Goal: Information Seeking & Learning: Find specific fact

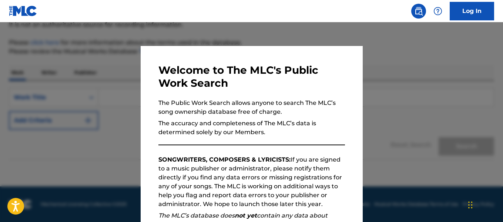
scroll to position [117, 0]
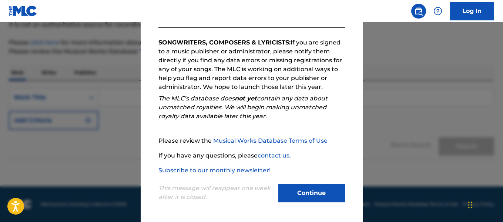
click at [304, 196] on button "Continue" at bounding box center [312, 193] width 67 height 19
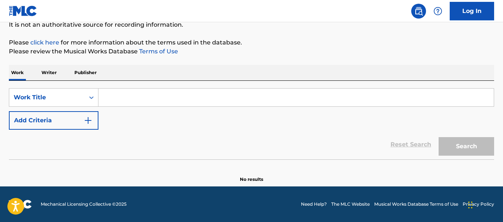
click at [53, 76] on p "Writer" at bounding box center [49, 73] width 20 height 16
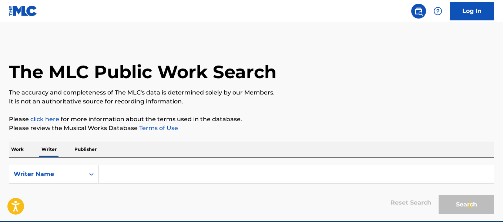
click at [125, 166] on input "Search Form" at bounding box center [297, 174] width 396 height 18
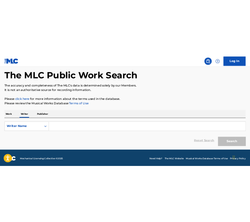
scroll to position [35, 0]
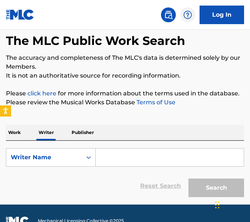
click at [144, 162] on input "Search Form" at bounding box center [170, 157] width 148 height 18
paste input "[PERSON_NAME] pka Yeah Proof"
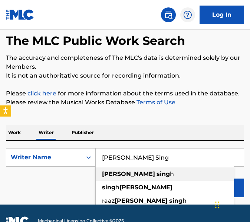
click at [156, 175] on strong "sing" at bounding box center [162, 173] width 13 height 7
type input "[PERSON_NAME]"
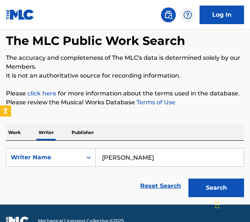
click at [234, 183] on button "Search" at bounding box center [216, 187] width 56 height 19
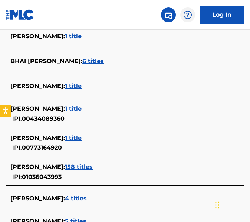
scroll to position [250, 0]
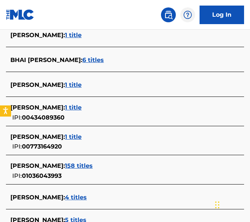
click at [88, 164] on span "158 titles" at bounding box center [79, 165] width 28 height 7
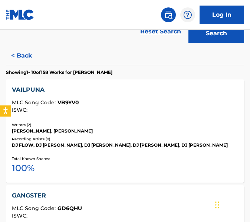
scroll to position [194, 0]
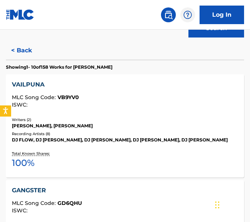
click at [129, 119] on div "Writers ( 2 )" at bounding box center [125, 120] width 226 height 6
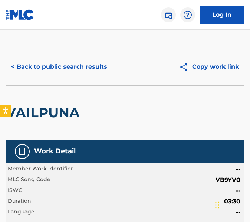
click at [86, 69] on button "< Back to public search results" at bounding box center [59, 66] width 106 height 19
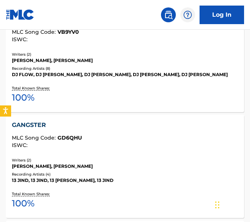
scroll to position [261, 0]
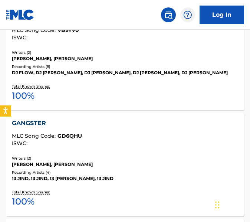
click at [151, 119] on div "GANGSTER" at bounding box center [125, 123] width 226 height 9
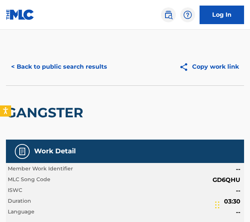
click at [86, 60] on button "< Back to public search results" at bounding box center [59, 66] width 106 height 19
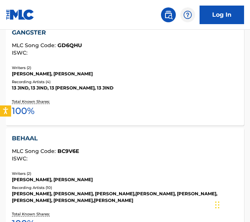
scroll to position [355, 0]
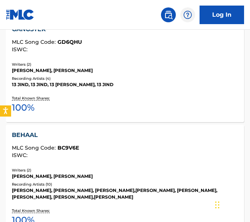
click at [129, 142] on div "BEHAAL MLC Song Code : BC9V6E ISWC :" at bounding box center [125, 143] width 226 height 27
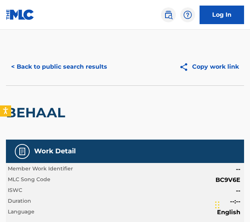
click at [93, 66] on button "< Back to public search results" at bounding box center [59, 66] width 106 height 19
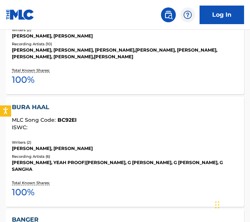
scroll to position [512, 0]
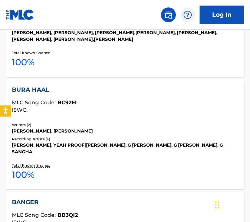
click at [147, 112] on div "ISWC :" at bounding box center [125, 110] width 226 height 6
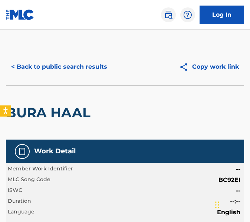
click at [27, 65] on button "< Back to public search results" at bounding box center [59, 66] width 106 height 19
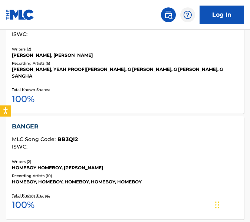
scroll to position [593, 0]
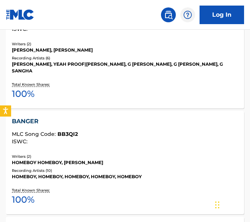
click at [107, 146] on div "BANGER MLC Song Code : BB3QI2 ISWC : Writers ( 2 ) HOMEBOY HOMEBOY, [PERSON_NAM…" at bounding box center [125, 162] width 238 height 103
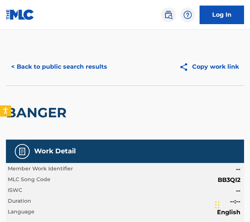
click at [27, 70] on button "< Back to public search results" at bounding box center [59, 66] width 106 height 19
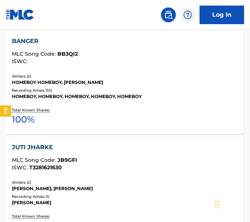
scroll to position [673, 0]
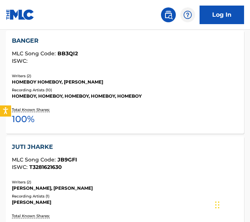
click at [112, 149] on div "JUTI JHARKE MLC Song Code : JB9GFI ISWC : T3281621630" at bounding box center [125, 155] width 226 height 27
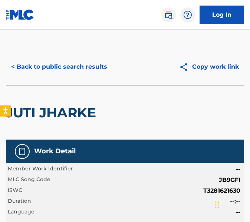
click at [60, 74] on button "< Back to public search results" at bounding box center [59, 66] width 106 height 19
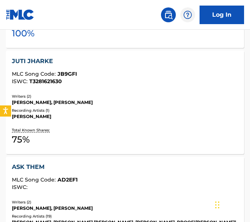
scroll to position [759, 0]
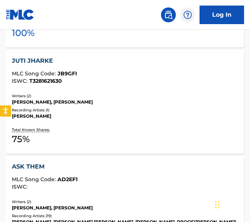
click at [119, 162] on div "ASK THEM" at bounding box center [125, 166] width 226 height 9
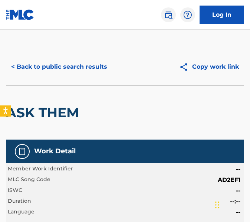
click at [87, 61] on button "< Back to public search results" at bounding box center [59, 66] width 106 height 19
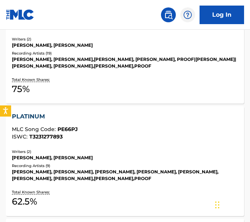
scroll to position [941, 0]
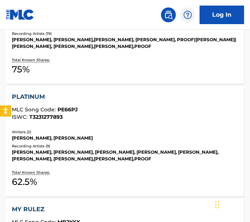
click at [119, 149] on div "[PERSON_NAME], [PERSON_NAME], [PERSON_NAME], [PERSON_NAME], [PERSON_NAME],[PERS…" at bounding box center [125, 155] width 226 height 13
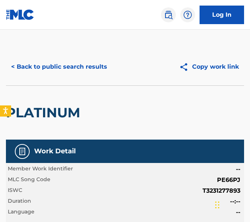
click at [62, 74] on button "< Back to public search results" at bounding box center [59, 66] width 106 height 19
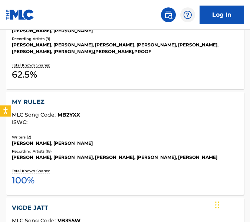
scroll to position [1051, 0]
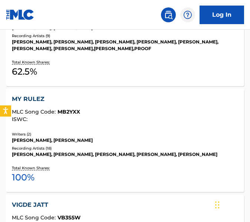
click at [95, 151] on div "[PERSON_NAME], [PERSON_NAME], [PERSON_NAME], [PERSON_NAME], [PERSON_NAME]" at bounding box center [125, 154] width 226 height 7
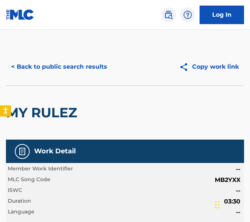
click at [83, 63] on button "< Back to public search results" at bounding box center [59, 66] width 106 height 19
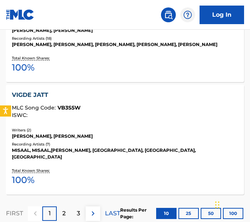
scroll to position [1161, 0]
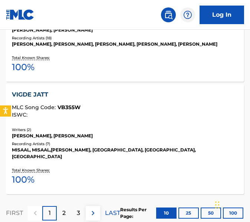
click at [82, 141] on div "Recording Artists ( 7 )" at bounding box center [125, 144] width 226 height 6
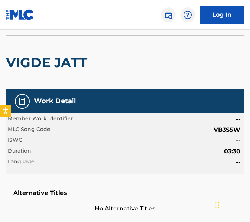
scroll to position [26, 0]
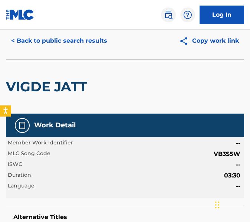
click at [33, 46] on button "< Back to public search results" at bounding box center [59, 40] width 106 height 19
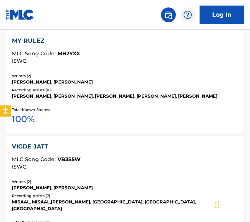
scroll to position [1210, 0]
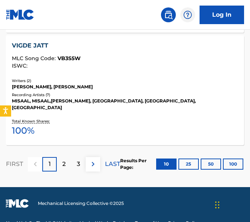
click at [64, 157] on div "2" at bounding box center [64, 164] width 14 height 14
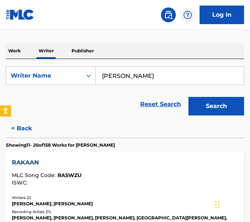
scroll to position [117, 0]
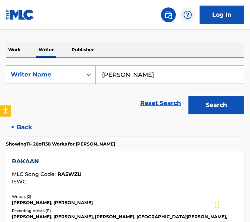
click at [47, 171] on span "MLC Song Code :" at bounding box center [35, 173] width 46 height 7
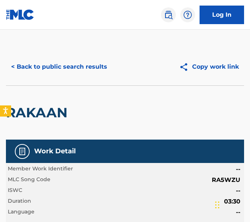
click at [62, 69] on button "< Back to public search results" at bounding box center [59, 66] width 106 height 19
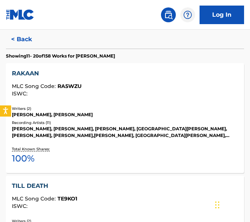
scroll to position [226, 0]
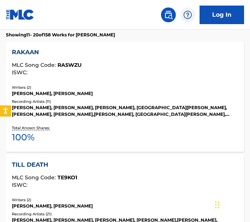
click at [97, 176] on div "MLC Song Code : TE9KO1" at bounding box center [125, 177] width 226 height 7
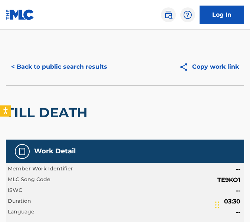
click at [17, 61] on button "< Back to public search results" at bounding box center [59, 66] width 106 height 19
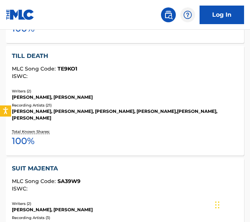
scroll to position [346, 0]
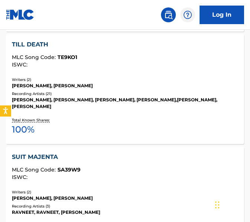
click at [91, 155] on div "SUIT MAJENTA" at bounding box center [125, 156] width 226 height 9
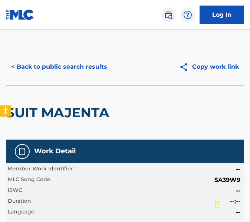
click at [54, 60] on button "< Back to public search results" at bounding box center [59, 66] width 106 height 19
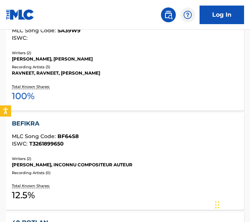
scroll to position [498, 0]
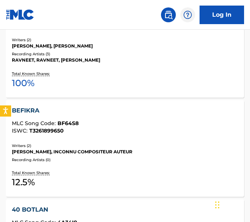
click at [91, 135] on div "BEFIKRA MLC Song Code : BF64S8 ISWC : T3261899650" at bounding box center [125, 121] width 226 height 31
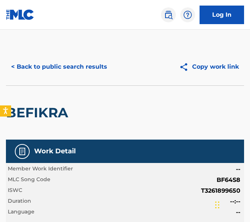
click at [44, 75] on button "< Back to public search results" at bounding box center [59, 66] width 106 height 19
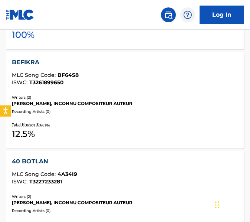
scroll to position [576, 0]
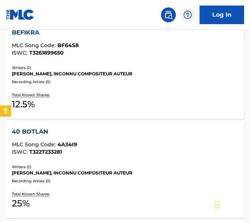
click at [87, 140] on div "40 BOTLAN MLC Song Code : 4A34I9 ISWC : T3227233281" at bounding box center [125, 140] width 226 height 27
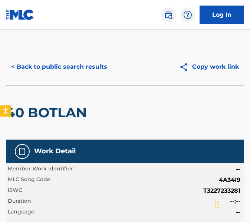
click at [46, 70] on button "< Back to public search results" at bounding box center [59, 66] width 106 height 19
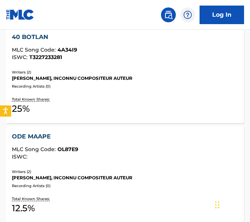
scroll to position [687, 0]
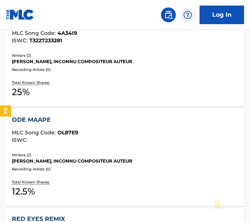
click at [124, 144] on div "ODE MAAPE MLC Song Code : OL87E9 ISWC :" at bounding box center [125, 130] width 226 height 31
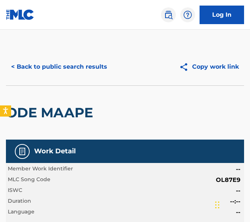
click at [51, 69] on button "< Back to public search results" at bounding box center [59, 66] width 106 height 19
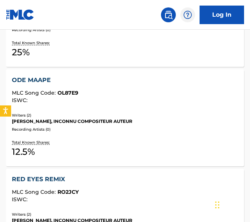
scroll to position [812, 0]
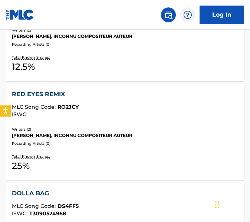
click at [142, 134] on div "[PERSON_NAME], INCONNU COMPOSITEUR AUTEUR" at bounding box center [125, 135] width 226 height 7
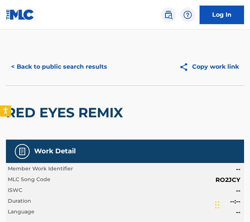
click at [13, 69] on button "< Back to public search results" at bounding box center [59, 66] width 106 height 19
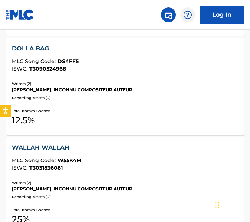
scroll to position [876, 0]
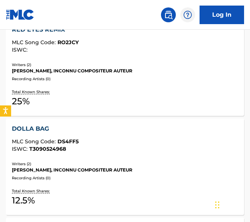
click at [108, 164] on div "Writers ( 2 )" at bounding box center [125, 164] width 226 height 6
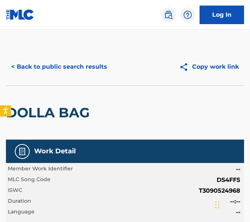
click at [28, 67] on button "< Back to public search results" at bounding box center [59, 66] width 106 height 19
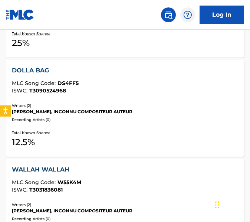
scroll to position [962, 0]
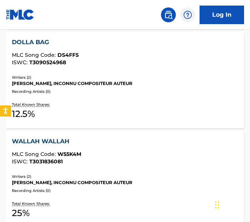
click at [84, 137] on div "WALLAH WALLAH" at bounding box center [125, 141] width 226 height 9
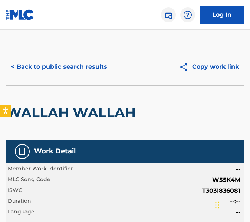
click at [61, 60] on button "< Back to public search results" at bounding box center [59, 66] width 106 height 19
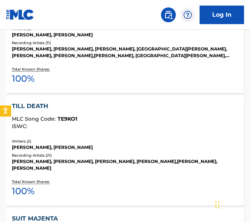
scroll to position [276, 0]
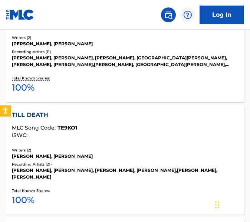
click at [71, 139] on div "TILL DEATH MLC Song Code : TE9KO1 ISWC :" at bounding box center [125, 125] width 226 height 31
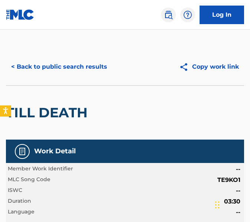
click at [37, 60] on button "< Back to public search results" at bounding box center [59, 66] width 106 height 19
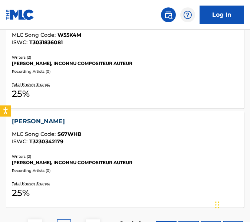
scroll to position [1082, 0]
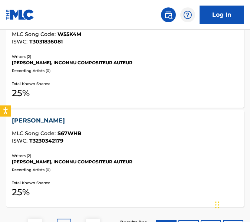
click at [117, 148] on div "[PERSON_NAME] MLC Song Code : S67WHB ISWC : T3230342179 Writers ( 2 ) [PERSON_N…" at bounding box center [125, 158] width 238 height 96
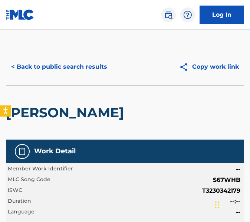
click at [84, 70] on button "< Back to public search results" at bounding box center [59, 66] width 106 height 19
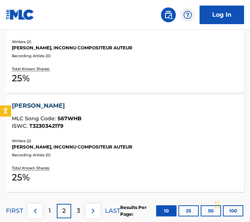
scroll to position [1123, 0]
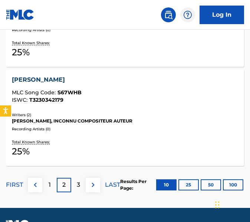
click at [80, 181] on div "3" at bounding box center [78, 184] width 14 height 14
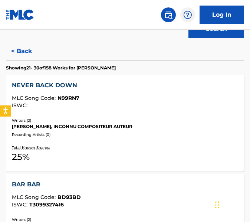
scroll to position [220, 0]
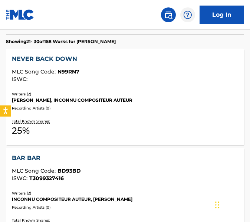
click at [132, 115] on div "NEVER BACK DOWN MLC Song Code : N99RN7 ISWC : Writers ( 2 ) [PERSON_NAME], INCO…" at bounding box center [125, 97] width 238 height 96
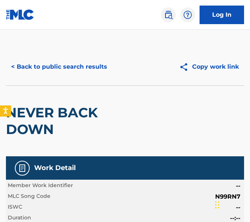
click at [81, 74] on button "< Back to public search results" at bounding box center [59, 66] width 106 height 19
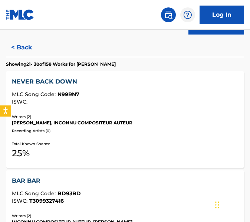
scroll to position [226, 0]
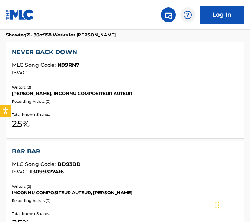
click at [129, 149] on div "BAR BAR" at bounding box center [125, 151] width 226 height 9
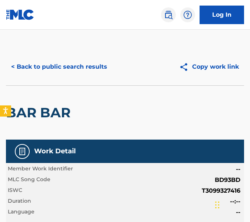
click at [104, 67] on button "< Back to public search results" at bounding box center [59, 66] width 106 height 19
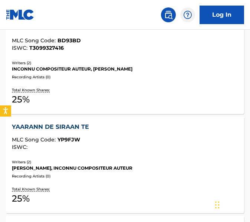
scroll to position [350, 0]
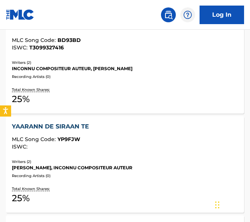
click at [115, 164] on div "[PERSON_NAME], INCONNU COMPOSITEUR AUTEUR" at bounding box center [125, 167] width 226 height 7
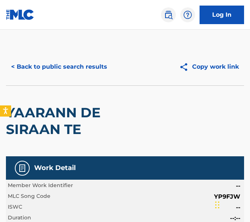
click at [59, 67] on button "< Back to public search results" at bounding box center [59, 66] width 106 height 19
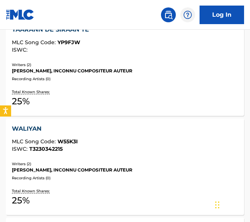
scroll to position [456, 0]
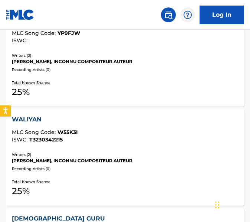
click at [91, 132] on div "MLC Song Code : W55K3I" at bounding box center [125, 132] width 226 height 7
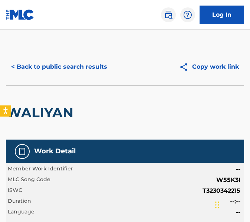
click at [70, 72] on button "< Back to public search results" at bounding box center [59, 66] width 106 height 19
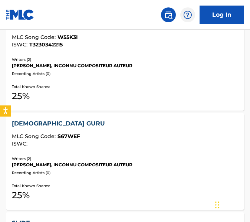
scroll to position [575, 0]
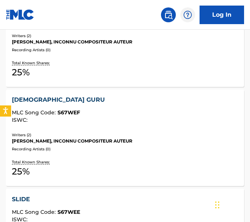
click at [104, 146] on div "Recording Artists ( 0 )" at bounding box center [125, 149] width 226 height 6
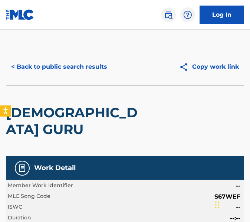
click at [36, 60] on button "< Back to public search results" at bounding box center [59, 66] width 106 height 19
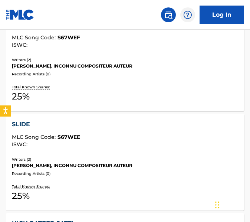
scroll to position [661, 0]
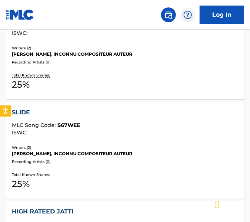
click at [153, 159] on div "Recording Artists ( 0 )" at bounding box center [125, 162] width 226 height 6
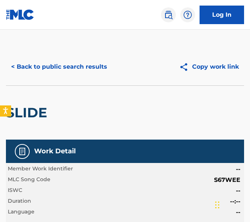
click at [59, 61] on button "< Back to public search results" at bounding box center [59, 66] width 106 height 19
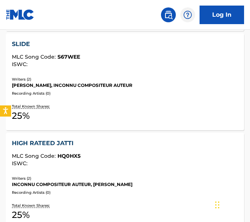
scroll to position [736, 0]
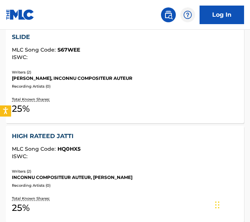
click at [126, 159] on div "ISWC :" at bounding box center [125, 156] width 226 height 6
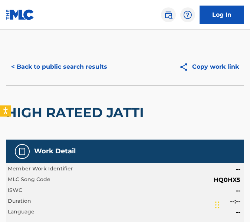
click at [56, 58] on button "< Back to public search results" at bounding box center [59, 66] width 106 height 19
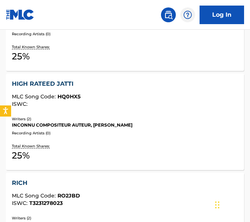
scroll to position [811, 0]
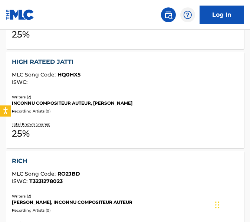
click at [99, 160] on div "RICH" at bounding box center [125, 160] width 226 height 9
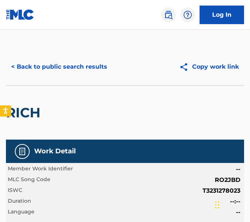
click at [84, 72] on button "< Back to public search results" at bounding box center [59, 66] width 106 height 19
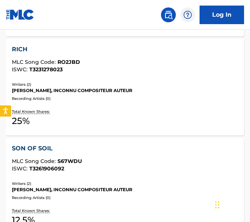
scroll to position [923, 0]
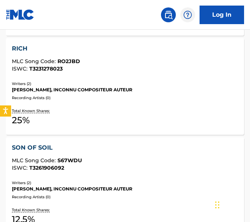
click at [125, 144] on div "SON OF SOIL" at bounding box center [125, 147] width 226 height 9
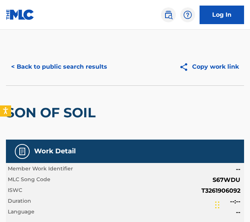
click at [30, 72] on button "< Back to public search results" at bounding box center [59, 66] width 106 height 19
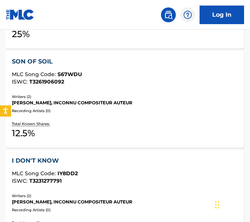
scroll to position [1011, 0]
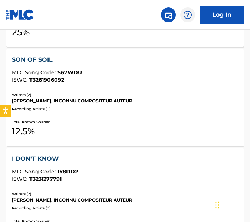
click at [94, 133] on div "Total Known Shares: 12.5 %" at bounding box center [125, 128] width 226 height 23
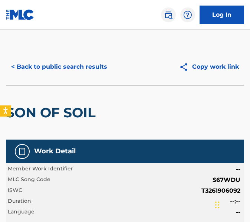
click at [41, 63] on button "< Back to public search results" at bounding box center [59, 66] width 106 height 19
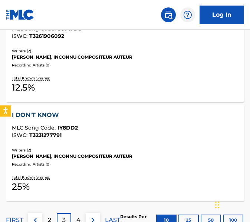
scroll to position [1055, 0]
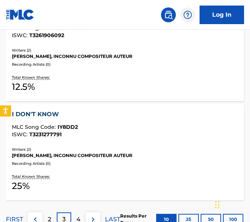
click at [102, 137] on div "ISWC : T3231277791" at bounding box center [125, 135] width 226 height 6
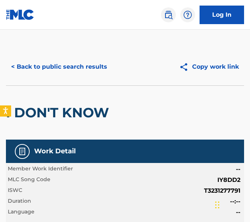
click at [66, 65] on button "< Back to public search results" at bounding box center [59, 66] width 106 height 19
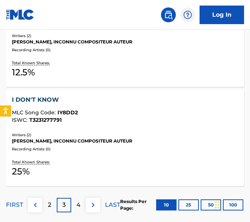
scroll to position [1089, 0]
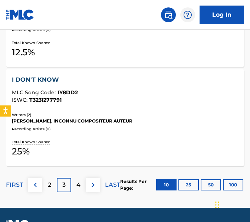
click at [79, 181] on p "4" at bounding box center [78, 184] width 4 height 9
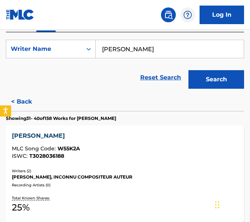
scroll to position [166, 0]
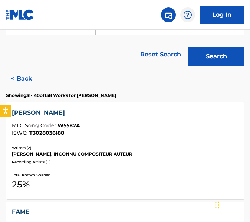
click at [105, 115] on div "[PERSON_NAME]" at bounding box center [125, 112] width 226 height 9
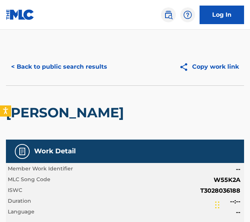
click at [56, 60] on button "< Back to public search results" at bounding box center [59, 66] width 106 height 19
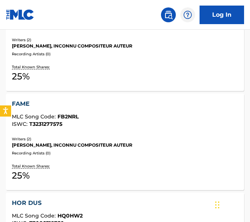
scroll to position [277, 0]
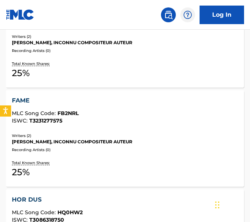
click at [95, 133] on div "Writers ( 2 )" at bounding box center [125, 136] width 226 height 6
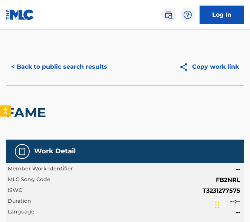
click at [23, 65] on button "< Back to public search results" at bounding box center [59, 66] width 106 height 19
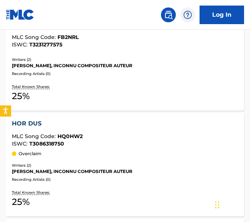
scroll to position [350, 0]
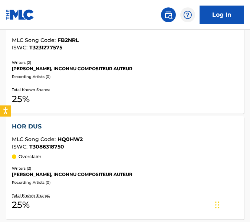
click at [84, 154] on div "Overclaim" at bounding box center [125, 156] width 226 height 7
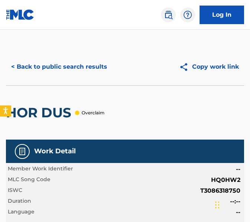
click at [34, 71] on button "< Back to public search results" at bounding box center [59, 66] width 106 height 19
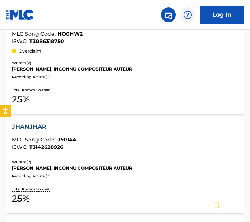
scroll to position [456, 0]
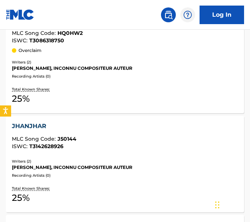
click at [102, 162] on div "Writers ( 2 )" at bounding box center [125, 161] width 226 height 6
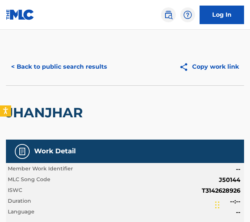
click at [103, 66] on button "< Back to public search results" at bounding box center [59, 66] width 106 height 19
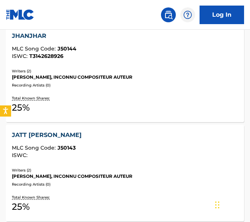
scroll to position [551, 0]
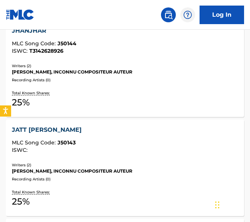
click at [122, 157] on div "[PERSON_NAME] MLC Song Code : J50143 ISWC : Writers ( 2 ) [PERSON_NAME], INCONN…" at bounding box center [125, 167] width 238 height 96
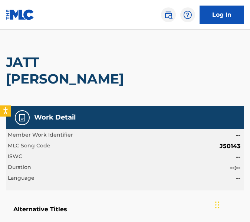
scroll to position [51, 0]
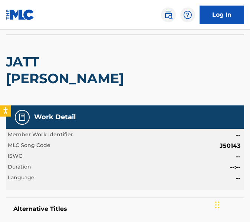
click at [163, 79] on div "JATT [PERSON_NAME]" at bounding box center [125, 69] width 238 height 71
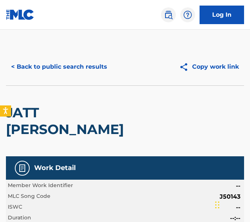
click at [83, 58] on button "< Back to public search results" at bounding box center [59, 66] width 106 height 19
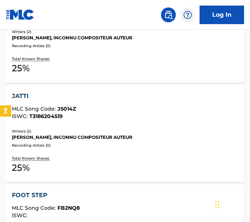
scroll to position [685, 0]
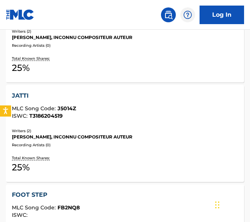
click at [131, 132] on div "Writers ( 2 )" at bounding box center [125, 131] width 226 height 6
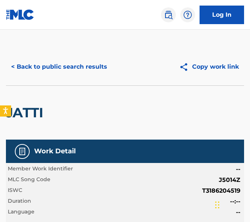
click at [167, 94] on div "JATTI" at bounding box center [125, 112] width 238 height 54
click at [109, 68] on button "< Back to public search results" at bounding box center [59, 66] width 106 height 19
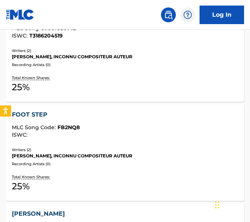
scroll to position [776, 0]
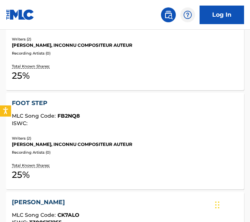
click at [159, 134] on div "FOOT STEP MLC Song Code : FB2NQ8 ISWC : Writers ( 2 ) [PERSON_NAME], INCONNU CO…" at bounding box center [125, 141] width 238 height 96
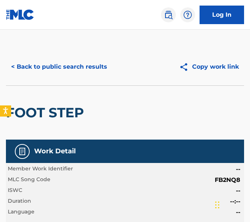
click at [63, 63] on button "< Back to public search results" at bounding box center [59, 66] width 106 height 19
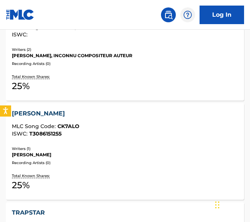
scroll to position [881, 0]
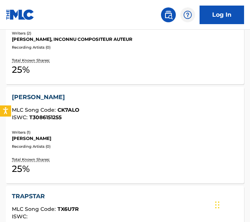
click at [108, 150] on div "[PERSON_NAME] MLC Song Code : CK7ALO ISWC : T3086151255 Writers ( 1 ) [PERSON_N…" at bounding box center [125, 135] width 238 height 96
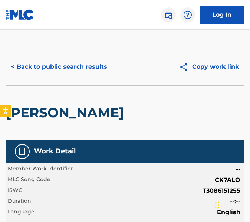
click at [59, 59] on button "< Back to public search results" at bounding box center [59, 66] width 106 height 19
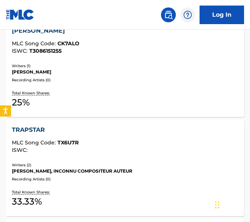
scroll to position [977, 0]
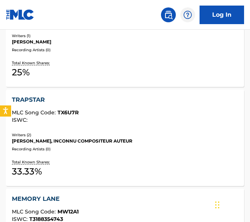
click at [109, 144] on div "Writers ( 2 ) [PERSON_NAME], INCONNU COMPOSITEUR AUTEUR Recording Artists ( 0 )" at bounding box center [125, 142] width 226 height 20
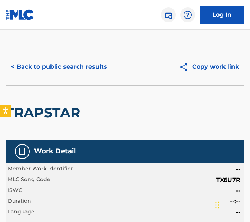
click at [77, 72] on button "< Back to public search results" at bounding box center [59, 66] width 106 height 19
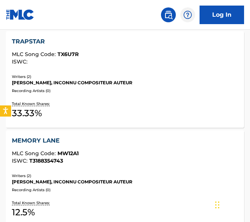
scroll to position [1078, 0]
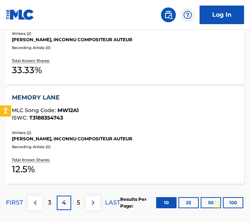
click at [126, 126] on div "MEMORY LANE MLC Song Code : MW12A1 ISWC : T3188354743 Writers ( 2 ) [PERSON_NAM…" at bounding box center [125, 135] width 238 height 96
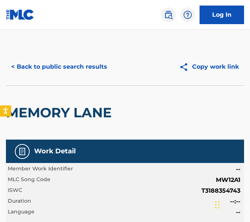
click at [79, 71] on button "< Back to public search results" at bounding box center [59, 66] width 106 height 19
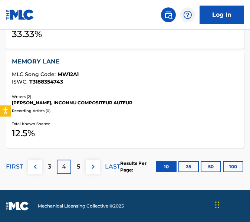
scroll to position [1117, 0]
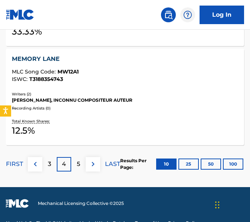
click at [79, 161] on p "5" at bounding box center [78, 163] width 3 height 9
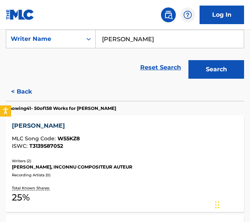
scroll to position [157, 0]
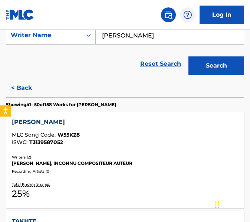
click at [109, 122] on div "[PERSON_NAME]" at bounding box center [125, 121] width 226 height 9
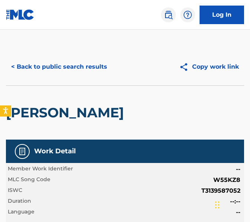
click at [78, 57] on button "< Back to public search results" at bounding box center [59, 66] width 106 height 19
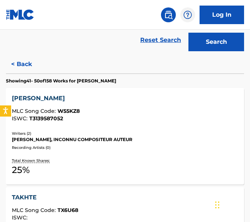
scroll to position [181, 0]
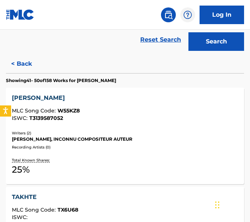
click at [126, 197] on div "TAKHTE" at bounding box center [125, 196] width 226 height 9
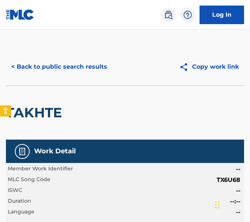
click at [102, 66] on button "< Back to public search results" at bounding box center [59, 66] width 106 height 19
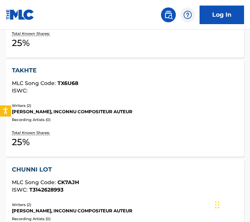
scroll to position [372, 0]
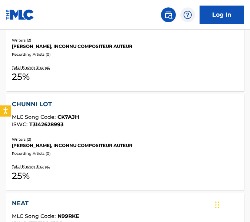
click at [109, 124] on div "ISWC : T3142628993" at bounding box center [125, 125] width 226 height 6
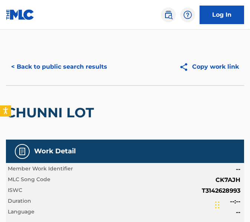
click at [57, 59] on button "< Back to public search results" at bounding box center [59, 66] width 106 height 19
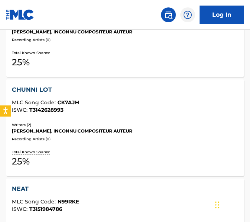
scroll to position [388, 0]
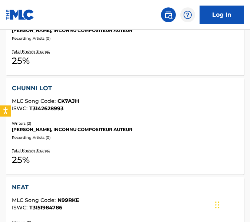
click at [115, 186] on div "NEAT" at bounding box center [125, 187] width 226 height 9
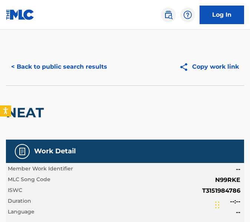
click at [90, 65] on button "< Back to public search results" at bounding box center [59, 66] width 106 height 19
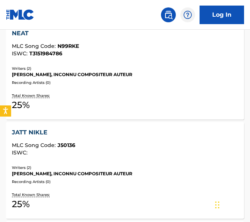
scroll to position [559, 0]
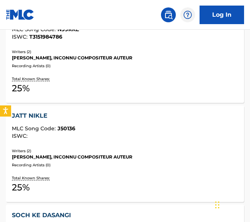
click at [140, 133] on div "ISWC :" at bounding box center [125, 136] width 226 height 6
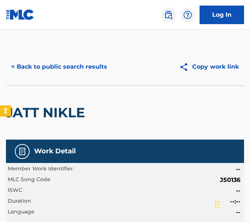
click at [84, 72] on button "< Back to public search results" at bounding box center [59, 66] width 106 height 19
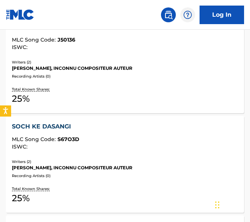
scroll to position [666, 0]
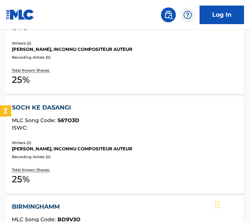
click at [126, 147] on div "[PERSON_NAME], INCONNU COMPOSITEUR AUTEUR" at bounding box center [125, 148] width 226 height 7
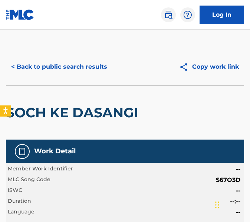
click at [101, 60] on button "< Back to public search results" at bounding box center [59, 66] width 106 height 19
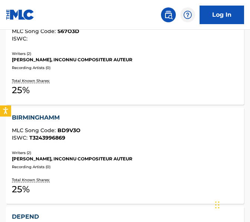
scroll to position [775, 0]
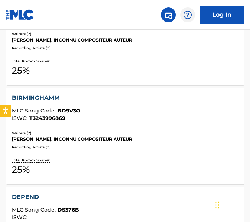
click at [134, 140] on div "[PERSON_NAME], INCONNU COMPOSITEUR AUTEUR" at bounding box center [125, 139] width 226 height 7
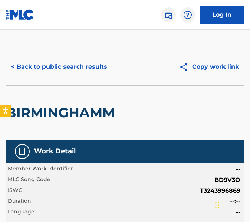
click at [61, 70] on button "< Back to public search results" at bounding box center [59, 66] width 106 height 19
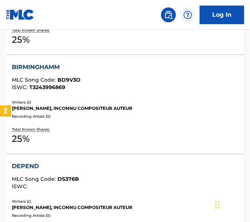
scroll to position [832, 0]
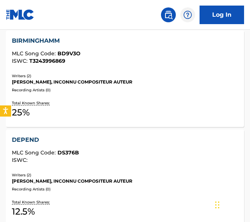
click at [113, 151] on div "MLC Song Code : DS376B" at bounding box center [125, 153] width 226 height 7
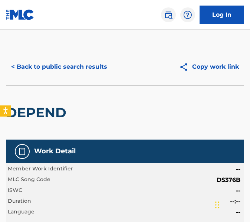
click at [27, 63] on button "< Back to public search results" at bounding box center [59, 66] width 106 height 19
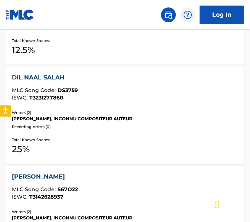
scroll to position [993, 0]
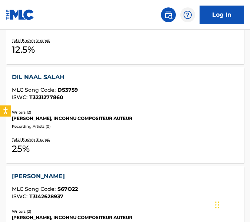
click at [46, 117] on div "[PERSON_NAME], INCONNU COMPOSITEUR AUTEUR" at bounding box center [125, 118] width 226 height 7
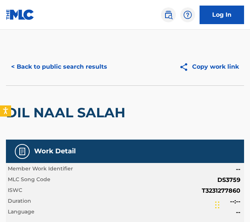
click at [29, 63] on button "< Back to public search results" at bounding box center [59, 66] width 106 height 19
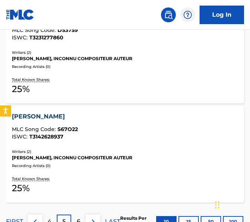
scroll to position [1082, 0]
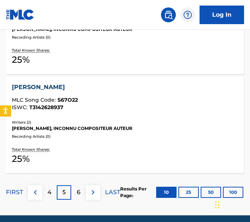
click at [87, 121] on div "Writers ( 2 )" at bounding box center [125, 122] width 226 height 6
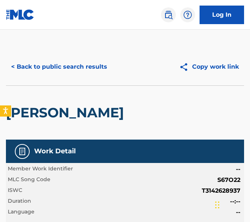
click at [91, 61] on button "< Back to public search results" at bounding box center [59, 66] width 106 height 19
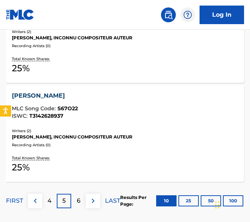
scroll to position [1092, 0]
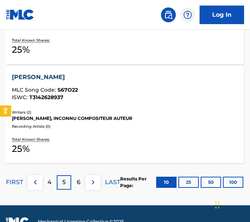
click at [80, 179] on p "6" at bounding box center [79, 181] width 4 height 9
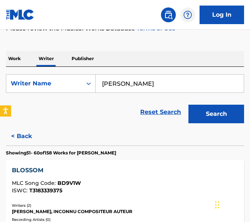
scroll to position [172, 0]
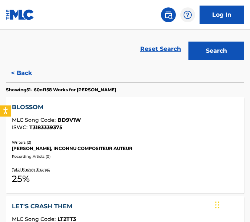
click at [90, 109] on div "BLOSSOM" at bounding box center [125, 107] width 226 height 9
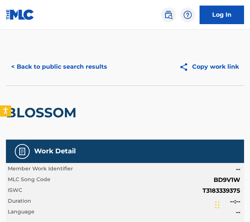
click at [54, 74] on button "< Back to public search results" at bounding box center [59, 66] width 106 height 19
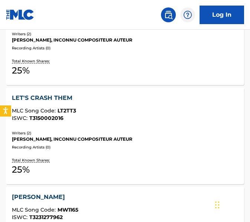
scroll to position [284, 0]
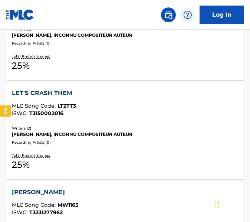
click at [88, 114] on div "ISWC : T3150002016" at bounding box center [125, 113] width 226 height 6
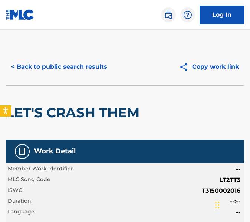
click at [75, 60] on button "< Back to public search results" at bounding box center [59, 66] width 106 height 19
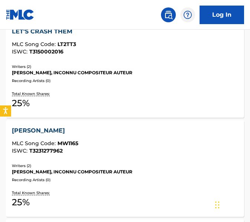
scroll to position [371, 0]
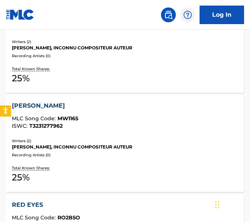
click at [81, 125] on div "ISWC : T3231277962" at bounding box center [125, 126] width 226 height 6
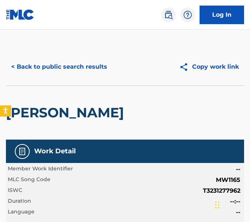
click at [43, 62] on button "< Back to public search results" at bounding box center [59, 66] width 106 height 19
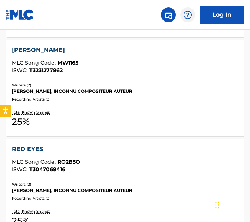
scroll to position [430, 0]
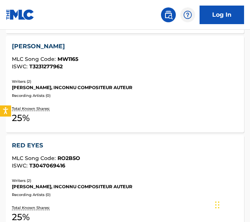
click at [110, 167] on div "ISWC : T3047069416" at bounding box center [125, 166] width 226 height 6
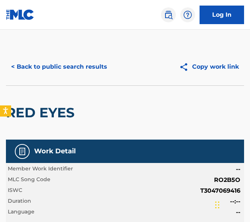
click at [90, 65] on button "< Back to public search results" at bounding box center [59, 66] width 106 height 19
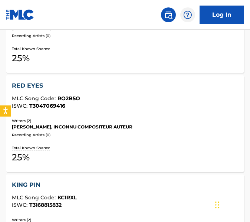
scroll to position [526, 0]
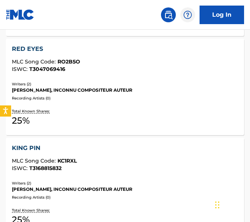
click at [135, 146] on div "KING PIN" at bounding box center [125, 147] width 226 height 9
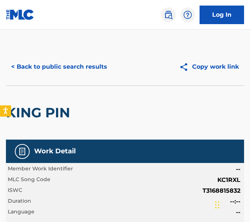
click at [83, 71] on button "< Back to public search results" at bounding box center [59, 66] width 106 height 19
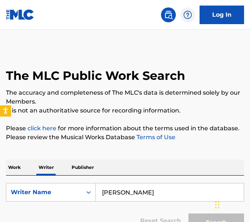
scroll to position [88, 0]
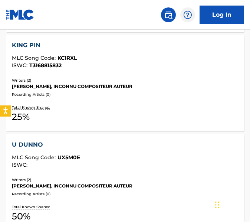
scroll to position [634, 0]
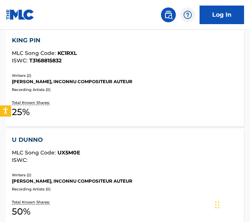
click at [88, 142] on div "U DUNNO" at bounding box center [125, 139] width 226 height 9
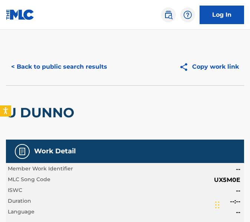
click at [96, 63] on button "< Back to public search results" at bounding box center [59, 66] width 106 height 19
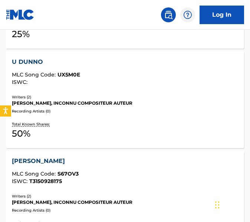
scroll to position [713, 0]
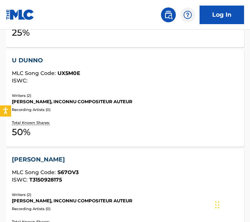
click at [136, 160] on div "[PERSON_NAME]" at bounding box center [125, 159] width 226 height 9
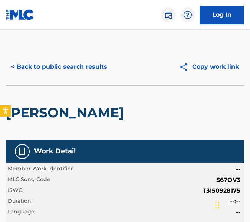
click at [63, 62] on button "< Back to public search results" at bounding box center [59, 66] width 106 height 19
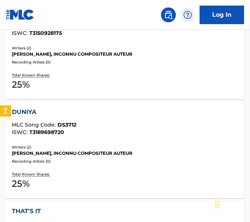
scroll to position [865, 0]
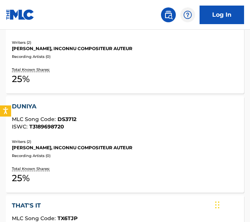
click at [96, 149] on div "[PERSON_NAME], INCONNU COMPOSITEUR AUTEUR" at bounding box center [125, 147] width 226 height 7
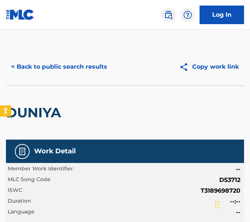
click at [73, 70] on button "< Back to public search results" at bounding box center [59, 66] width 106 height 19
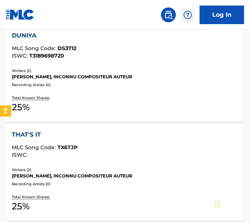
scroll to position [965, 0]
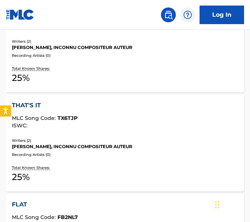
click at [99, 142] on div "Writers ( 2 )" at bounding box center [125, 140] width 226 height 6
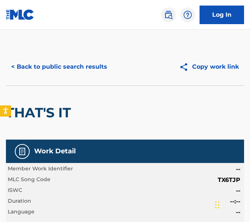
click at [91, 73] on button "< Back to public search results" at bounding box center [59, 66] width 106 height 19
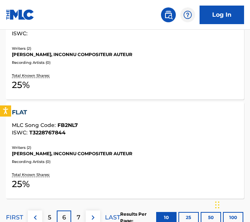
scroll to position [1067, 0]
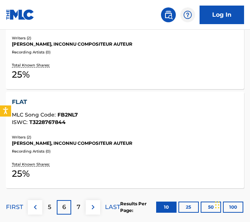
click at [69, 158] on div "FLAT MLC Song Code : FB2NL7 ISWC : T3228767844 Writers ( 2 ) [PERSON_NAME], INC…" at bounding box center [125, 139] width 238 height 96
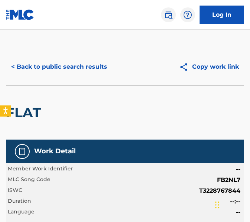
click at [24, 76] on div "< Back to public search results Copy work link" at bounding box center [125, 66] width 238 height 37
click at [30, 68] on button "< Back to public search results" at bounding box center [59, 66] width 106 height 19
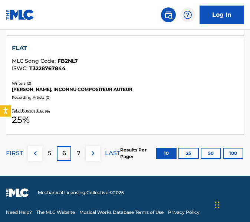
scroll to position [1124, 0]
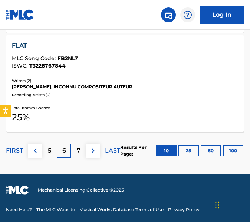
click at [77, 149] on p "7" at bounding box center [79, 150] width 4 height 9
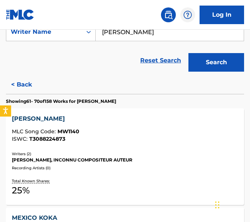
scroll to position [193, 0]
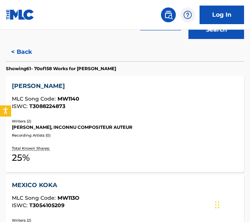
click at [94, 100] on div "MLC Song Code : MW1140" at bounding box center [125, 99] width 226 height 7
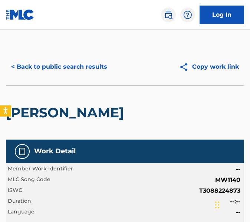
click at [69, 61] on button "< Back to public search results" at bounding box center [59, 66] width 106 height 19
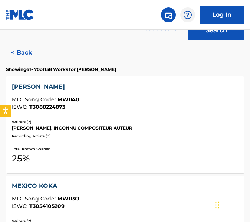
scroll to position [243, 0]
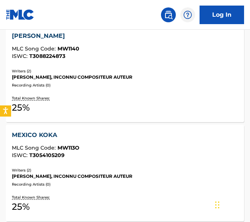
click at [74, 146] on span "MW113O" at bounding box center [68, 147] width 22 height 7
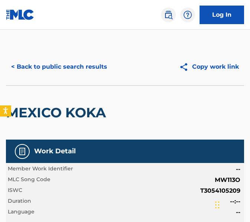
click at [49, 74] on button "< Back to public search results" at bounding box center [59, 66] width 106 height 19
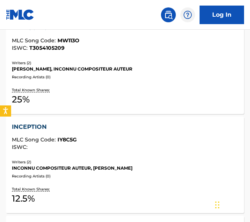
scroll to position [350, 0]
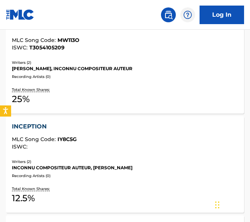
click at [71, 128] on div "INCEPTION" at bounding box center [125, 126] width 226 height 9
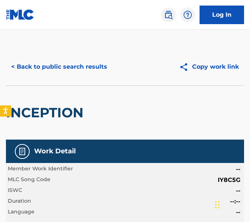
click at [78, 67] on button "< Back to public search results" at bounding box center [59, 66] width 106 height 19
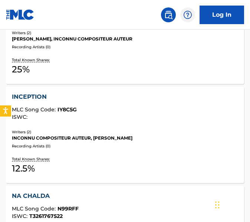
scroll to position [402, 0]
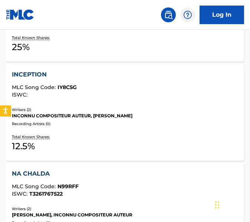
click at [113, 167] on div "NA CHALDA MLC Song Code : N99RFF ISWC : T3261767522 Writers ( 2 ) [PERSON_NAME]…" at bounding box center [125, 211] width 238 height 96
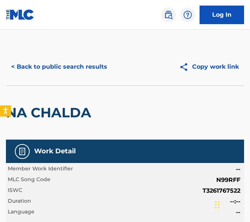
click at [106, 63] on button "< Back to public search results" at bounding box center [59, 66] width 106 height 19
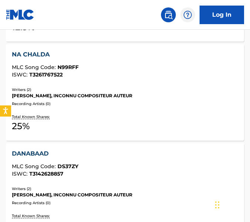
scroll to position [532, 0]
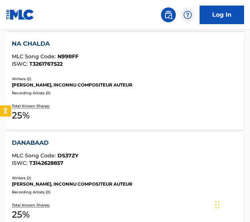
click at [137, 148] on div "DANABAAD MLC Song Code : DS37ZY ISWC : T3142628857" at bounding box center [125, 151] width 226 height 27
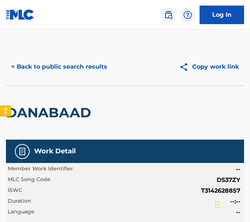
click at [99, 59] on button "< Back to public search results" at bounding box center [59, 66] width 106 height 19
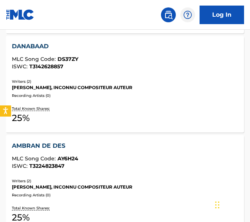
scroll to position [669, 0]
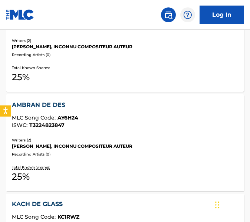
click at [63, 149] on div "Writers ( 2 ) [PERSON_NAME], INCONNU COMPOSITEUR AUTEUR Recording Artists ( 0 )" at bounding box center [125, 147] width 226 height 20
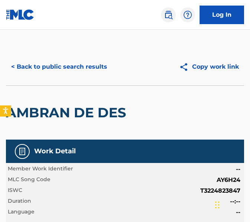
click at [102, 66] on button "< Back to public search results" at bounding box center [59, 66] width 106 height 19
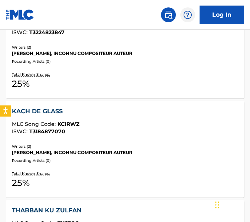
scroll to position [782, 0]
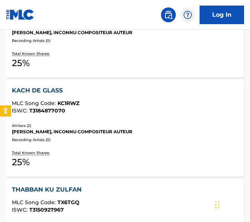
click at [111, 118] on div "KACH DE GLASS MLC Song Code : KC1RWZ ISWC : T3184877070 Writers ( 2 ) [PERSON_N…" at bounding box center [125, 128] width 238 height 96
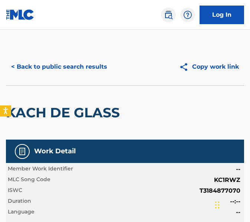
click at [91, 59] on button "< Back to public search results" at bounding box center [59, 66] width 106 height 19
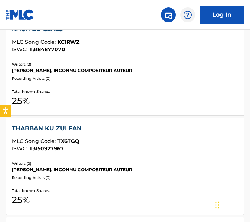
scroll to position [869, 0]
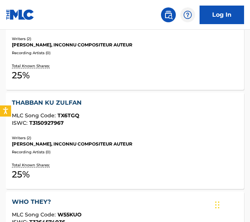
click at [115, 143] on div "[PERSON_NAME], INCONNU COMPOSITEUR AUTEUR" at bounding box center [125, 143] width 226 height 7
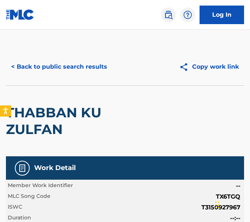
click at [27, 61] on button "< Back to public search results" at bounding box center [59, 66] width 106 height 19
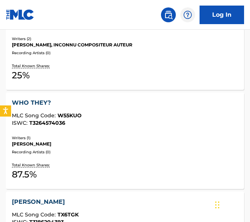
scroll to position [969, 0]
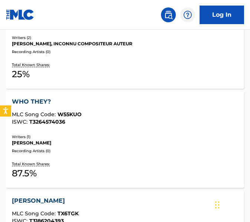
click at [100, 148] on div "Recording Artists ( 0 )" at bounding box center [125, 151] width 226 height 6
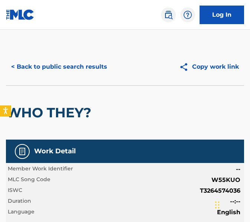
click at [98, 72] on button "< Back to public search results" at bounding box center [59, 66] width 106 height 19
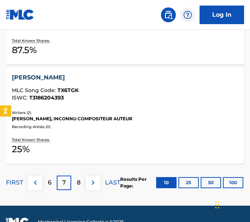
scroll to position [1124, 0]
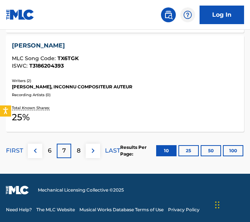
click at [98, 72] on div "[PERSON_NAME] MLC Song Code : TX6TGK ISWC : T3186204393 Writers ( 2 ) [PERSON_N…" at bounding box center [125, 83] width 238 height 96
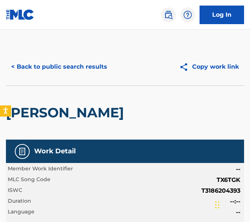
click at [81, 63] on button "< Back to public search results" at bounding box center [59, 66] width 106 height 19
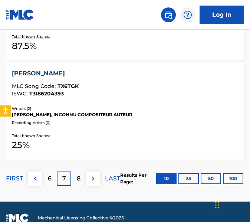
scroll to position [1124, 0]
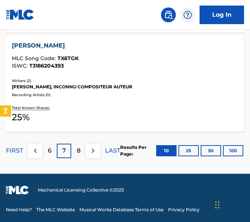
click at [74, 154] on div "8" at bounding box center [78, 150] width 14 height 14
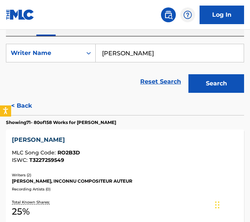
scroll to position [142, 0]
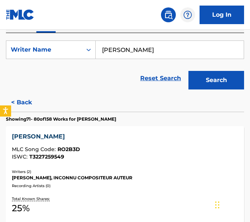
click at [74, 154] on div "ISWC : T3227259549" at bounding box center [125, 157] width 226 height 6
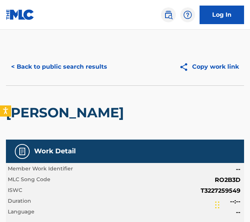
click at [56, 69] on button "< Back to public search results" at bounding box center [59, 66] width 106 height 19
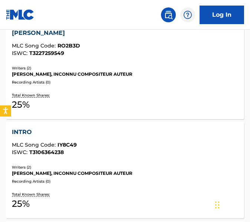
scroll to position [277, 0]
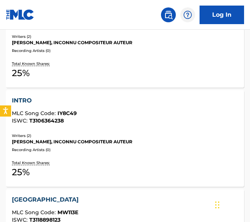
click at [107, 131] on div "INTRO MLC Song Code : IY8C49 ISWC : T3106364238 Writers ( 2 ) [PERSON_NAME], IN…" at bounding box center [125, 138] width 238 height 96
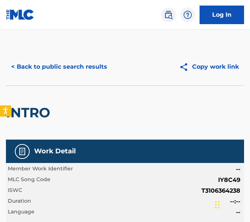
click at [86, 63] on button "< Back to public search results" at bounding box center [59, 66] width 106 height 19
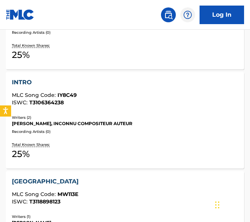
scroll to position [314, 0]
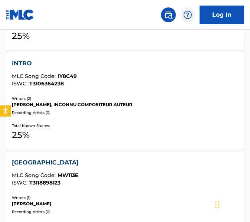
click at [109, 170] on div "MEXICO MLC Song Code : MW113E ISWC : T3118898123" at bounding box center [125, 171] width 226 height 27
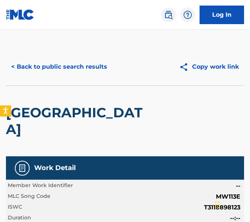
click at [88, 56] on div "< Back to public search results Copy work link" at bounding box center [125, 66] width 238 height 37
click at [90, 63] on button "< Back to public search results" at bounding box center [59, 66] width 106 height 19
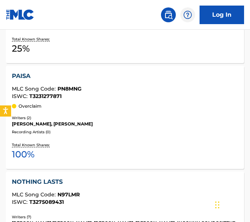
scroll to position [506, 0]
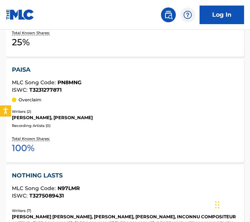
click at [127, 102] on div "Overclaim" at bounding box center [125, 99] width 226 height 7
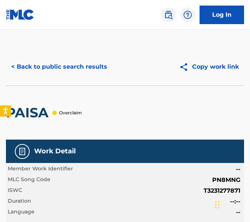
click at [56, 71] on button "< Back to public search results" at bounding box center [59, 66] width 106 height 19
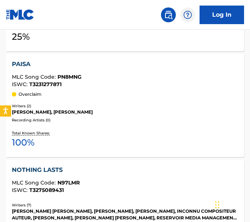
scroll to position [513, 0]
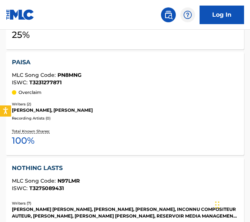
click at [122, 186] on div "ISWC : T3275089431" at bounding box center [125, 188] width 226 height 6
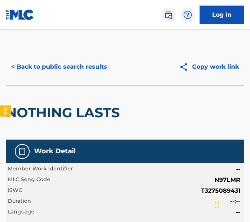
click at [84, 62] on button "< Back to public search results" at bounding box center [59, 66] width 106 height 19
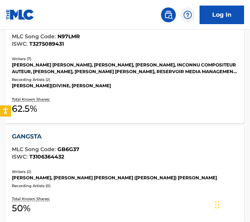
scroll to position [686, 0]
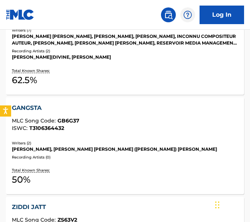
click at [128, 127] on div "ISWC : T3106364432" at bounding box center [125, 128] width 226 height 6
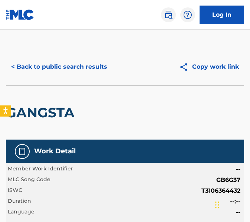
click at [97, 67] on button "< Back to public search results" at bounding box center [59, 66] width 106 height 19
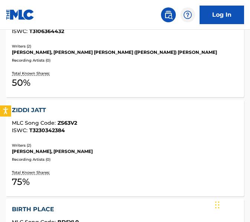
scroll to position [792, 0]
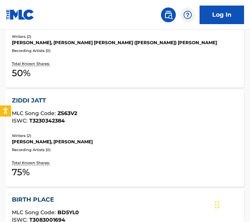
click at [122, 130] on div "ZIDDI JATT MLC Song Code : ZS63V2 ISWC : T3230342384 Writers ( 2 ) [PERSON_NAME…" at bounding box center [125, 138] width 238 height 96
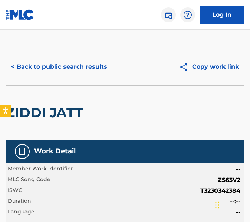
click at [87, 71] on button "< Back to public search results" at bounding box center [59, 66] width 106 height 19
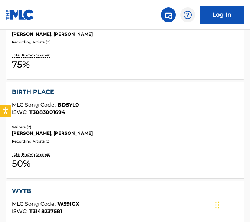
scroll to position [922, 0]
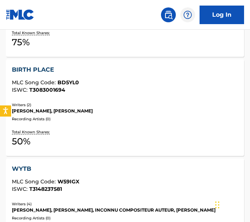
click at [130, 120] on div "Recording Artists ( 0 )" at bounding box center [125, 119] width 226 height 6
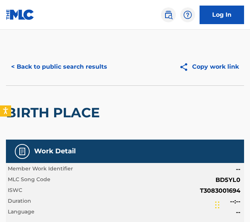
click at [64, 62] on button "< Back to public search results" at bounding box center [59, 66] width 106 height 19
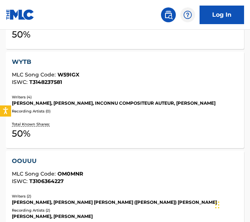
scroll to position [1039, 0]
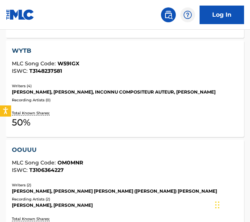
click at [86, 80] on div "WYTB MLC Song Code : W59IGX ISWC : T3148237581 Writers ( 4 ) [PERSON_NAME], [PE…" at bounding box center [125, 88] width 238 height 96
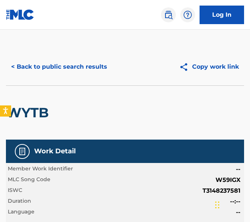
click at [23, 59] on button "< Back to public search results" at bounding box center [59, 66] width 106 height 19
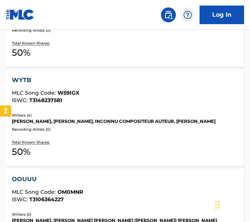
scroll to position [1043, 0]
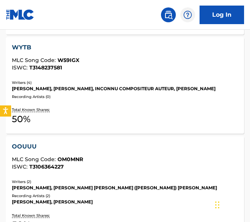
click at [109, 159] on div "MLC Song Code : OM0MNR" at bounding box center [125, 159] width 226 height 7
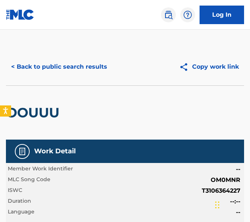
click at [56, 56] on div "< Back to public search results Copy work link" at bounding box center [125, 66] width 238 height 37
click at [55, 60] on button "< Back to public search results" at bounding box center [59, 66] width 106 height 19
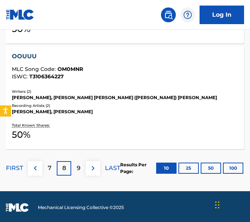
click at [80, 166] on p "9" at bounding box center [79, 167] width 4 height 9
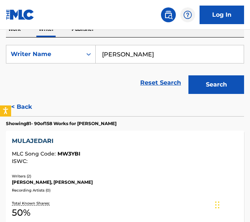
scroll to position [138, 0]
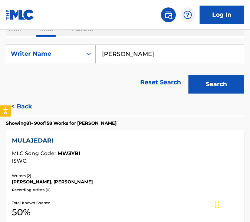
click at [206, 144] on div "MULAJEDARI" at bounding box center [125, 140] width 226 height 9
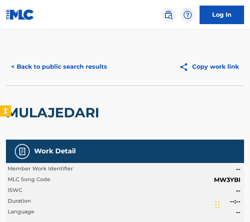
click at [92, 60] on button "< Back to public search results" at bounding box center [59, 66] width 106 height 19
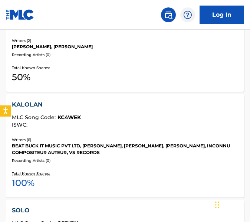
scroll to position [274, 0]
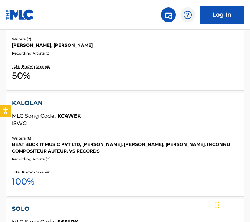
click at [105, 118] on div "MLC Song Code : KC4WEK" at bounding box center [125, 116] width 226 height 7
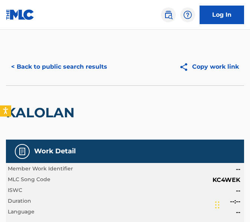
click at [36, 60] on button "< Back to public search results" at bounding box center [59, 66] width 106 height 19
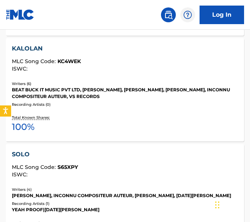
scroll to position [359, 0]
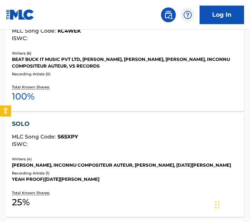
click at [79, 126] on div "SOLO" at bounding box center [125, 123] width 226 height 9
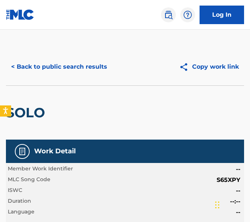
click at [12, 71] on button "< Back to public search results" at bounding box center [59, 66] width 106 height 19
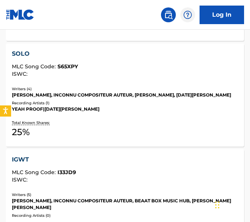
scroll to position [439, 0]
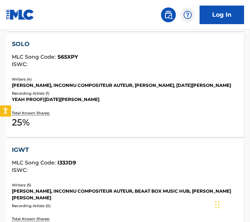
click at [107, 140] on div "IGWT MLC Song Code : I33JD9 ISWC : Writers ( 5 ) [PERSON_NAME], INCONNU COMPOSI…" at bounding box center [125, 190] width 238 height 103
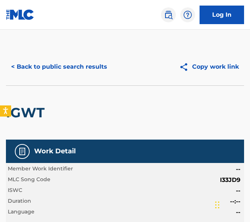
click at [36, 64] on button "< Back to public search results" at bounding box center [59, 66] width 106 height 19
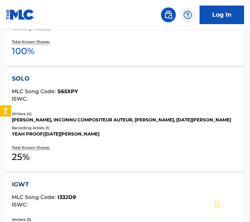
scroll to position [541, 0]
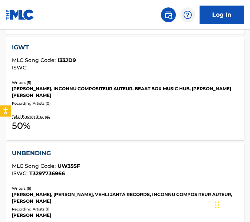
click at [114, 152] on div "UNBENDING" at bounding box center [125, 153] width 226 height 9
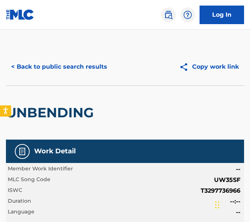
click at [71, 55] on div "< Back to public search results Copy work link" at bounding box center [125, 66] width 238 height 37
click at [68, 74] on button "< Back to public search results" at bounding box center [59, 66] width 106 height 19
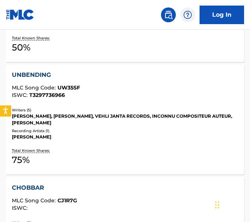
scroll to position [634, 0]
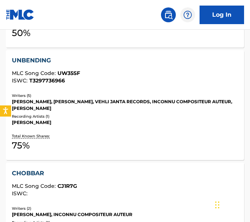
click at [109, 184] on div "MLC Song Code : CJ1R7G" at bounding box center [125, 186] width 226 height 7
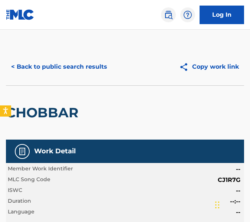
click at [53, 69] on button "< Back to public search results" at bounding box center [59, 66] width 106 height 19
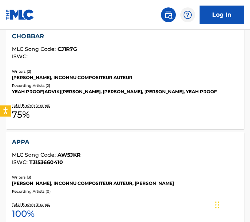
scroll to position [808, 0]
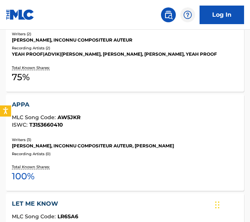
click at [89, 163] on div "Total Known Shares: 100 %" at bounding box center [125, 173] width 226 height 23
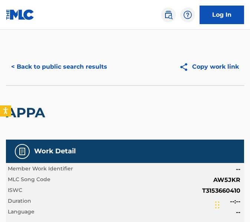
click at [74, 61] on button "< Back to public search results" at bounding box center [59, 66] width 106 height 19
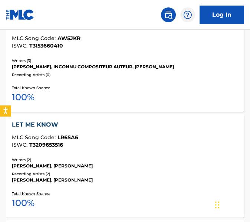
scroll to position [892, 0]
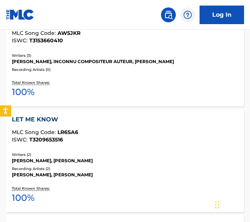
click at [86, 145] on div "LET ME KNOW MLC Song Code : LR6SA6 ISWC : T3209653516" at bounding box center [125, 130] width 226 height 31
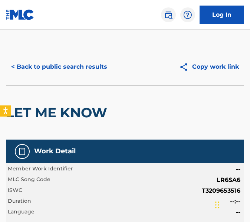
click at [67, 72] on button "< Back to public search results" at bounding box center [59, 66] width 106 height 19
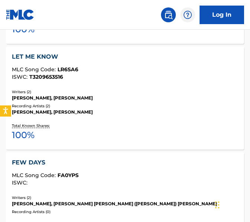
scroll to position [989, 0]
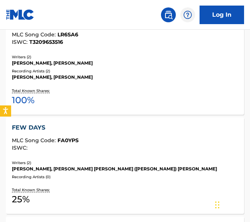
click at [104, 140] on div "MLC Song Code : FA0YPS" at bounding box center [125, 140] width 226 height 7
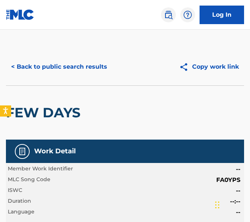
click at [63, 68] on button "< Back to public search results" at bounding box center [59, 66] width 106 height 19
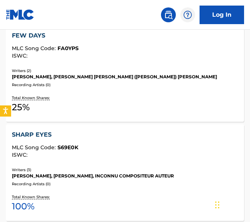
scroll to position [1101, 0]
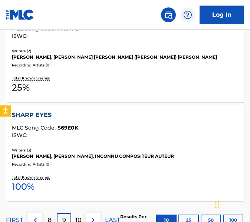
click at [66, 127] on span "S69E0K" at bounding box center [67, 127] width 21 height 7
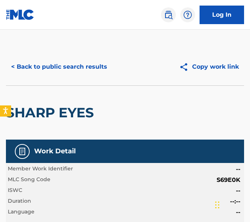
click at [86, 71] on button "< Back to public search results" at bounding box center [59, 66] width 106 height 19
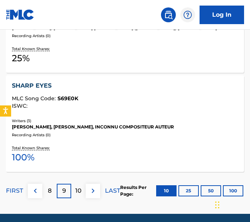
scroll to position [1118, 0]
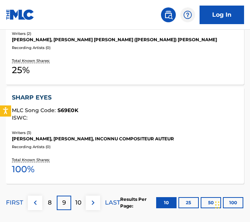
click at [80, 201] on p "10" at bounding box center [78, 202] width 6 height 9
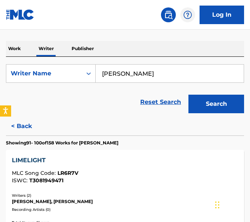
scroll to position [148, 0]
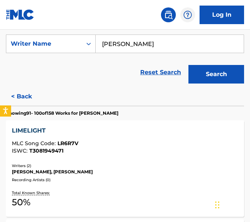
click at [89, 175] on div "[PERSON_NAME], [PERSON_NAME]" at bounding box center [125, 171] width 226 height 7
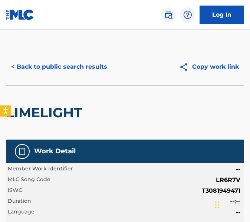
click at [70, 71] on button "< Back to public search results" at bounding box center [59, 66] width 106 height 19
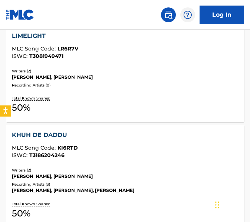
scroll to position [228, 0]
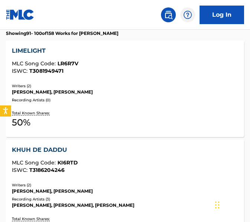
click at [113, 177] on div "KHUH DE DADDU MLC Song Code : KI6RTD ISWC : T3186204246 Writers ( 2 ) [PERSON_N…" at bounding box center [125, 190] width 238 height 103
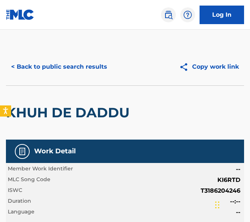
click at [97, 74] on button "< Back to public search results" at bounding box center [59, 66] width 106 height 19
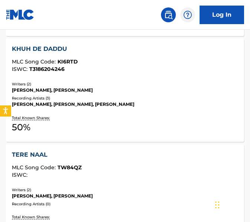
scroll to position [339, 0]
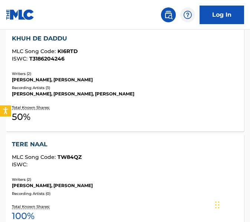
click at [134, 155] on div "MLC Song Code : TW84QZ" at bounding box center [125, 157] width 226 height 7
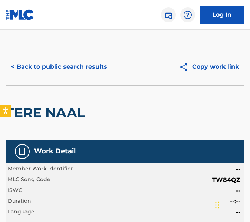
click at [58, 71] on button "< Back to public search results" at bounding box center [59, 66] width 106 height 19
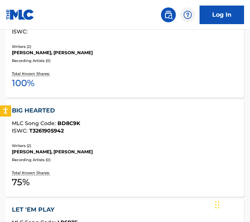
scroll to position [473, 0]
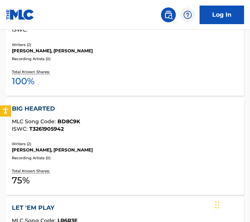
click at [89, 137] on div "BIG HEARTED MLC Song Code : BD8C9K ISWC : T3261905942 Writers ( 2 ) [PERSON_NAM…" at bounding box center [125, 146] width 238 height 96
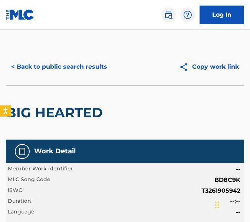
click at [57, 63] on button "< Back to public search results" at bounding box center [59, 66] width 106 height 19
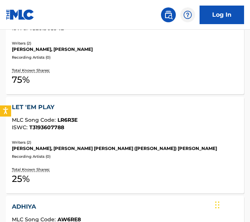
scroll to position [580, 0]
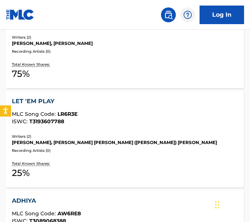
click at [102, 140] on div "[PERSON_NAME], [PERSON_NAME] [PERSON_NAME] ([PERSON_NAME]) [PERSON_NAME]" at bounding box center [125, 142] width 226 height 7
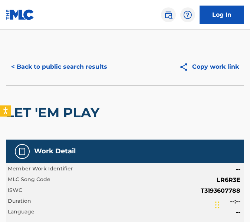
click at [67, 67] on button "< Back to public search results" at bounding box center [59, 66] width 106 height 19
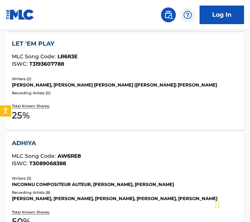
scroll to position [639, 0]
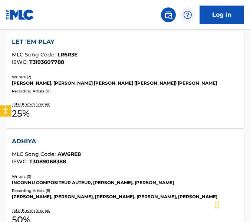
click at [92, 169] on div "ADHIYA MLC Song Code : AW6RE8 ISWC : T3089068388 Writers ( 3 ) INCONNU COMPOSIT…" at bounding box center [125, 181] width 238 height 103
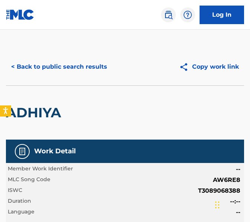
click at [31, 76] on div "< Back to public search results Copy work link" at bounding box center [125, 66] width 238 height 37
click at [60, 57] on button "< Back to public search results" at bounding box center [59, 66] width 106 height 19
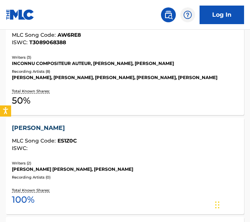
scroll to position [762, 0]
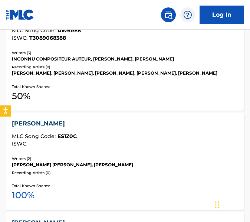
click at [89, 135] on div "MLC Song Code : ES1Z0C" at bounding box center [125, 136] width 226 height 7
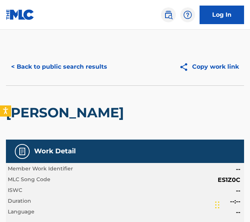
click at [86, 60] on button "< Back to public search results" at bounding box center [59, 66] width 106 height 19
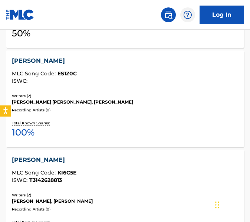
scroll to position [825, 0]
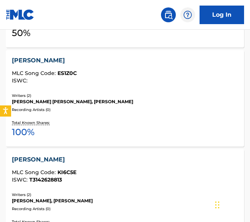
click at [97, 162] on div "[PERSON_NAME]" at bounding box center [125, 159] width 226 height 9
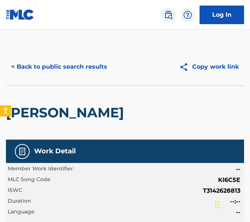
click at [70, 68] on button "< Back to public search results" at bounding box center [59, 66] width 106 height 19
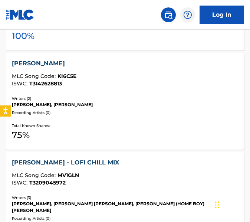
scroll to position [924, 0]
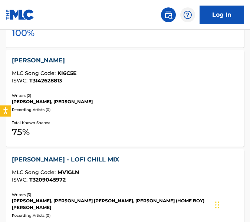
click at [106, 170] on div "MLC Song Code : MV1GLN" at bounding box center [125, 172] width 226 height 7
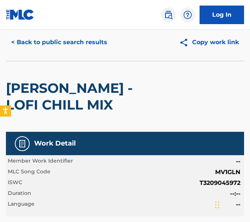
scroll to position [16, 0]
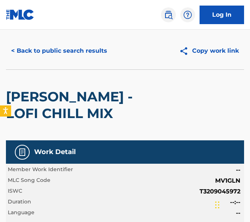
click at [84, 53] on button "< Back to public search results" at bounding box center [59, 50] width 106 height 19
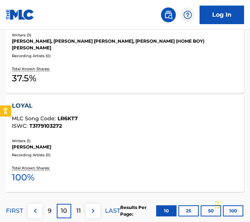
scroll to position [1098, 0]
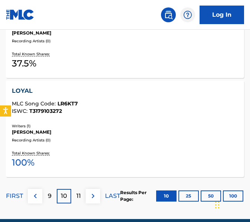
click at [113, 137] on div "Recording Artists ( 0 )" at bounding box center [125, 140] width 226 height 6
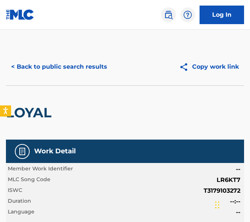
click at [47, 64] on button "< Back to public search results" at bounding box center [59, 66] width 106 height 19
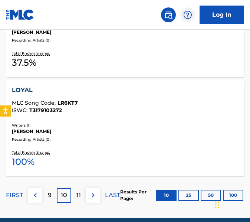
scroll to position [1097, 0]
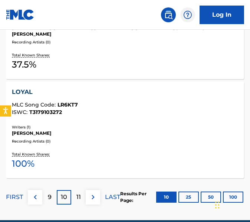
click at [78, 192] on p "11" at bounding box center [78, 196] width 4 height 9
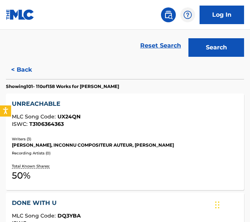
scroll to position [175, 0]
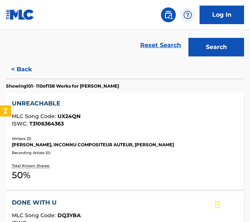
click at [107, 104] on div "UNREACHABLE" at bounding box center [125, 103] width 226 height 9
